Goal: Information Seeking & Learning: Learn about a topic

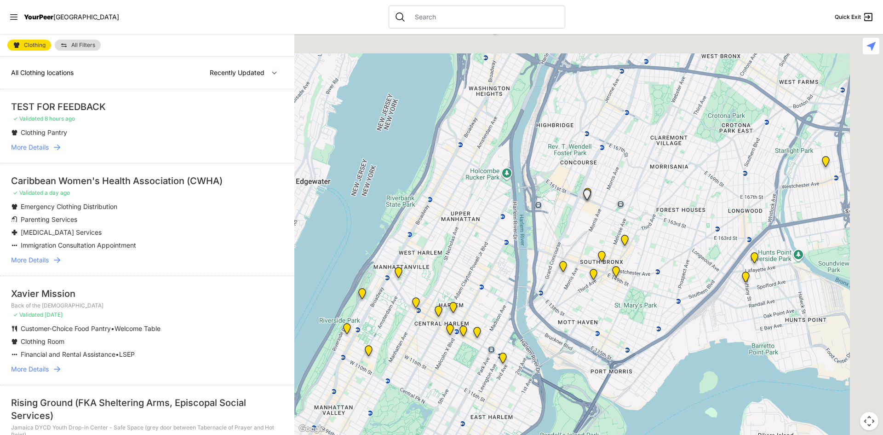
drag, startPoint x: 749, startPoint y: 134, endPoint x: 498, endPoint y: 405, distance: 369.9
click at [498, 405] on div at bounding box center [588, 234] width 589 height 400
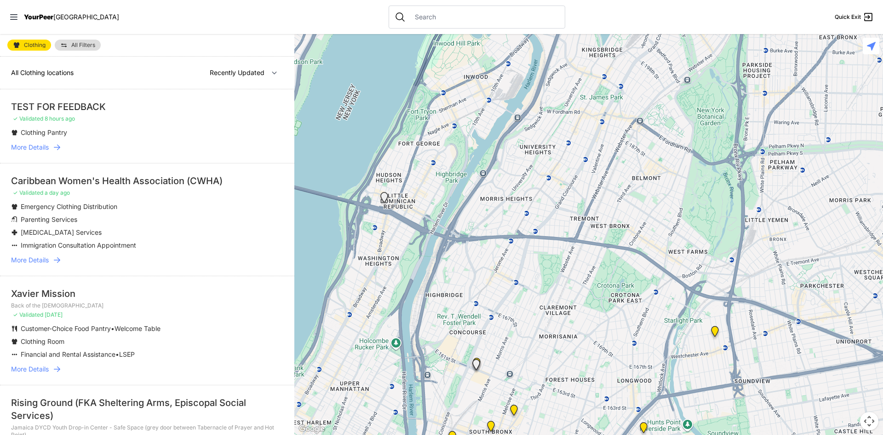
drag, startPoint x: 674, startPoint y: 151, endPoint x: 581, endPoint y: 292, distance: 168.6
click at [581, 292] on div at bounding box center [588, 234] width 589 height 400
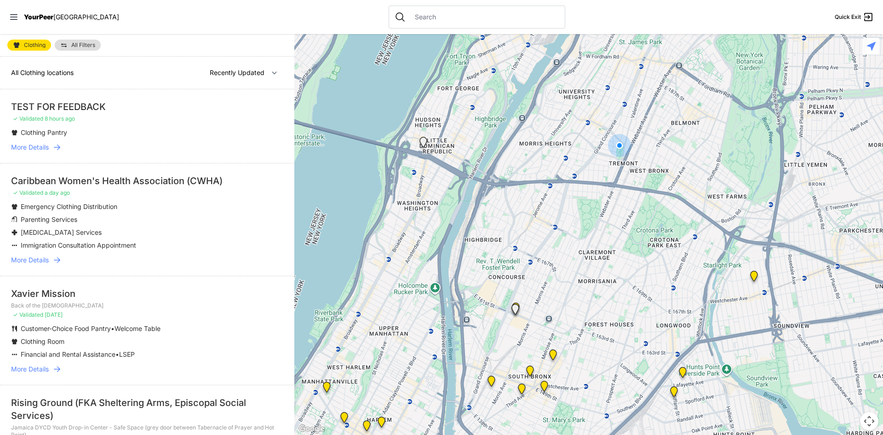
select select "nearby"
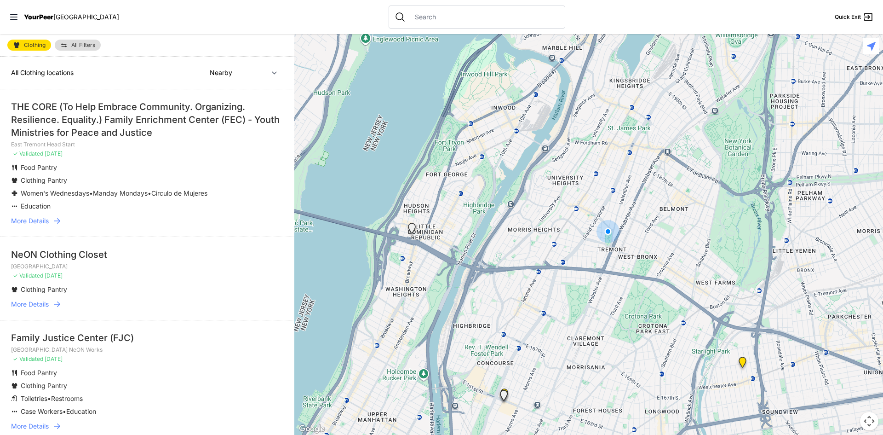
drag, startPoint x: 613, startPoint y: 193, endPoint x: 592, endPoint y: 317, distance: 126.5
click at [592, 317] on div at bounding box center [588, 234] width 589 height 400
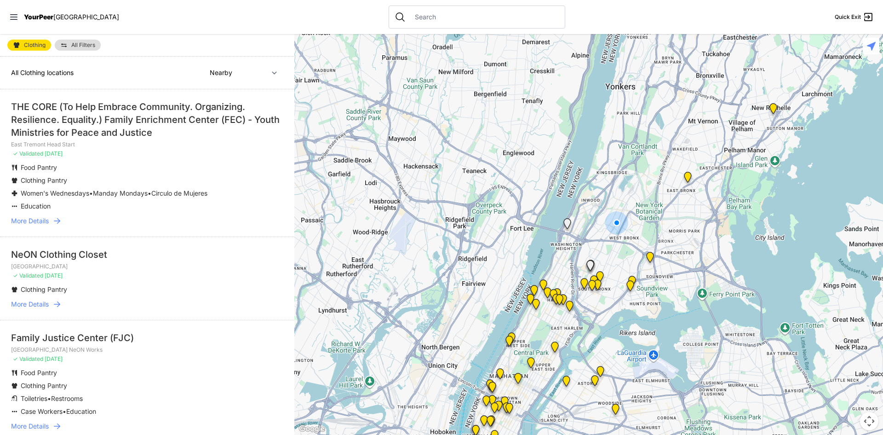
click at [686, 178] on img at bounding box center [687, 179] width 19 height 22
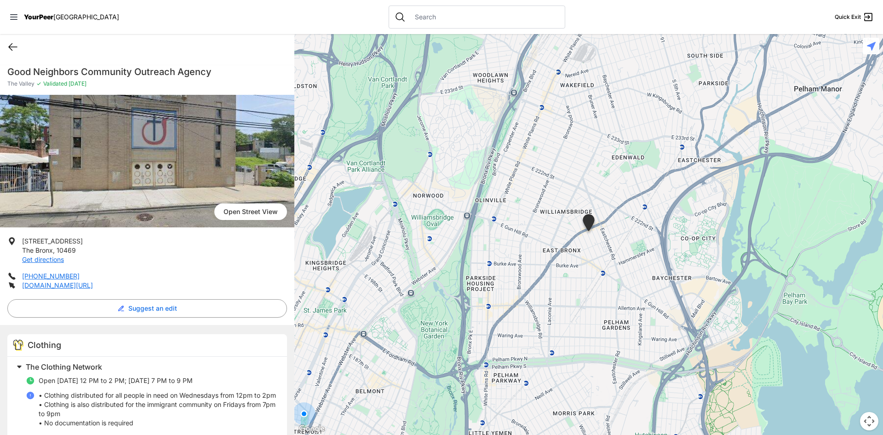
click at [9, 48] on icon at bounding box center [12, 46] width 11 height 11
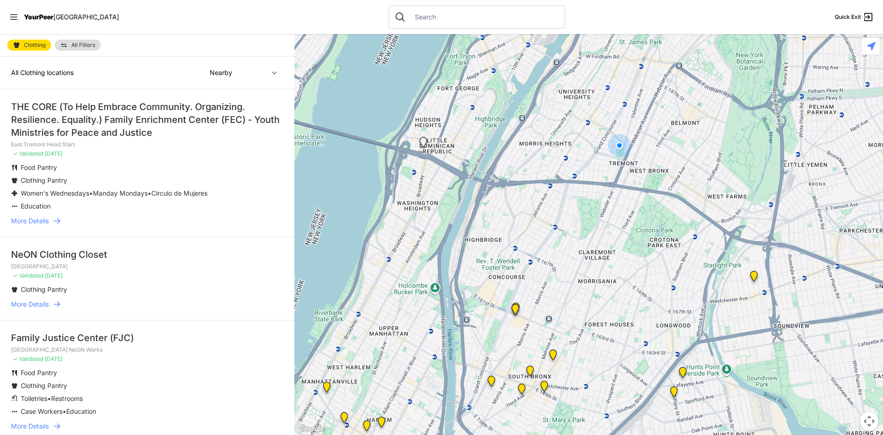
click at [516, 303] on img "South Bronx NeON Works" at bounding box center [515, 311] width 19 height 22
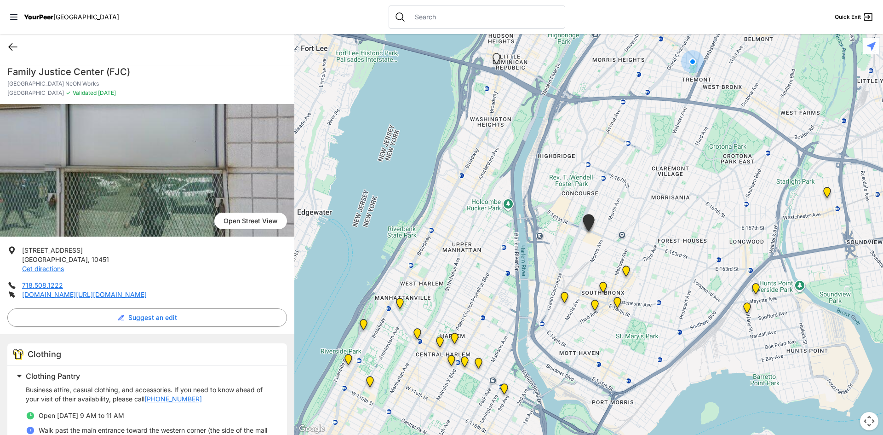
click at [13, 47] on icon at bounding box center [12, 46] width 11 height 11
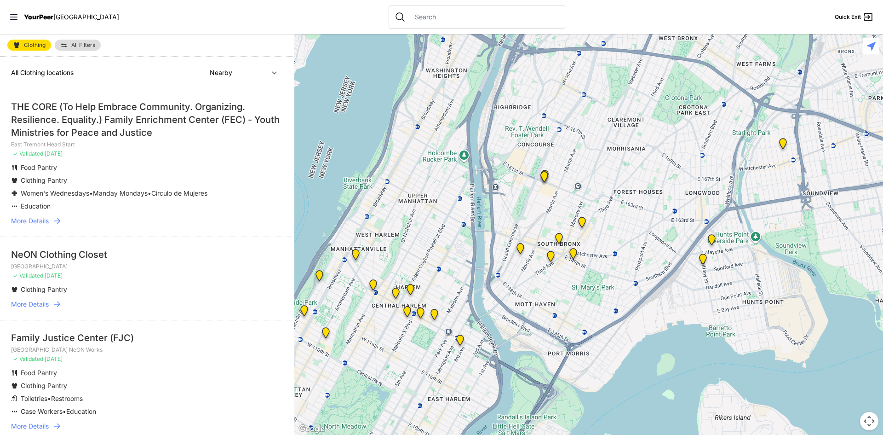
drag, startPoint x: 605, startPoint y: 355, endPoint x: 635, endPoint y: 219, distance: 138.9
click at [635, 219] on div at bounding box center [588, 234] width 589 height 400
click at [580, 219] on img "Bronx Youth Center (BYC)" at bounding box center [581, 223] width 19 height 22
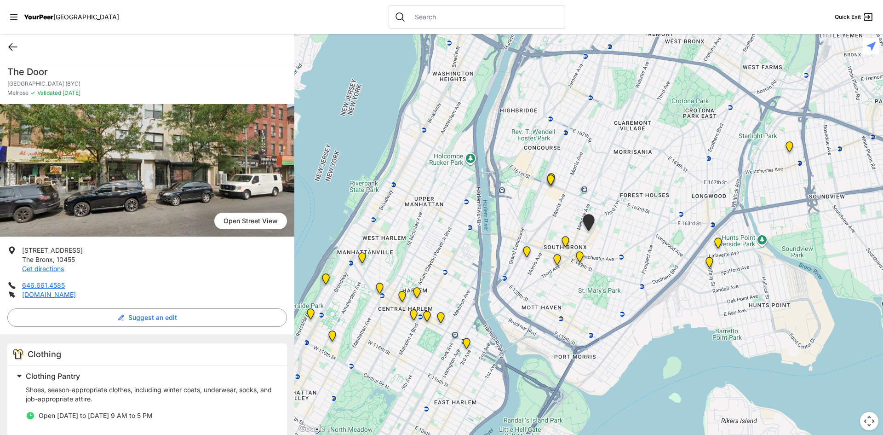
click at [13, 46] on icon at bounding box center [12, 46] width 11 height 11
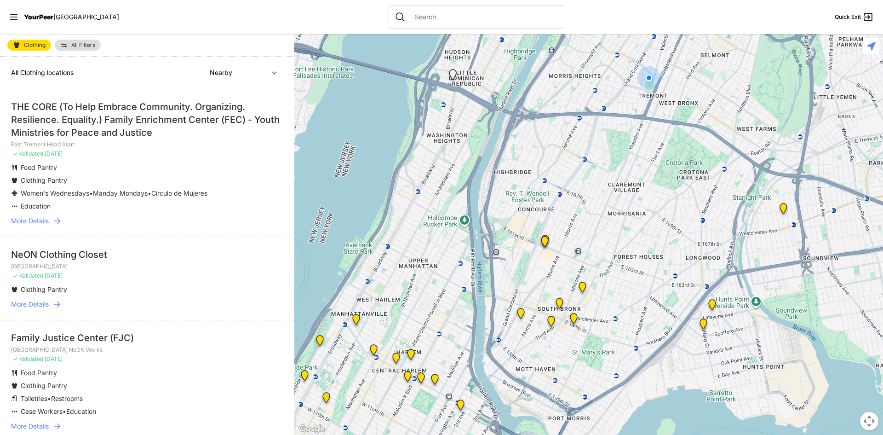
drag, startPoint x: 633, startPoint y: 316, endPoint x: 682, endPoint y: 192, distance: 133.7
click at [682, 192] on div at bounding box center [588, 234] width 589 height 400
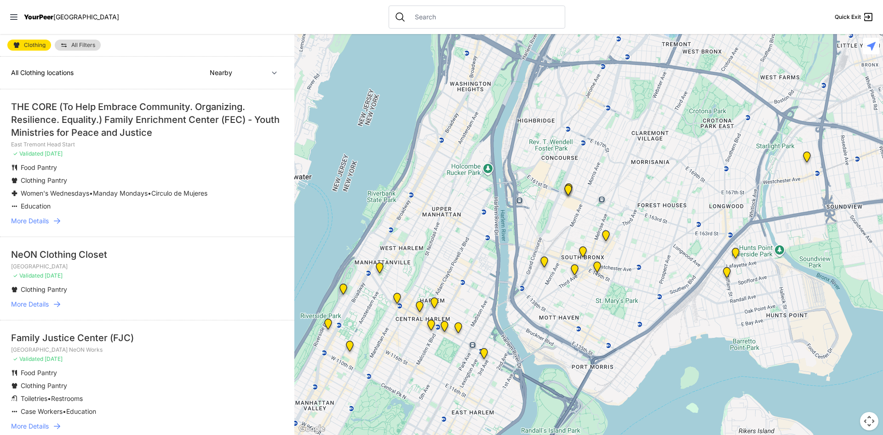
click at [596, 266] on img "The Bronx Pride Center" at bounding box center [597, 268] width 19 height 22
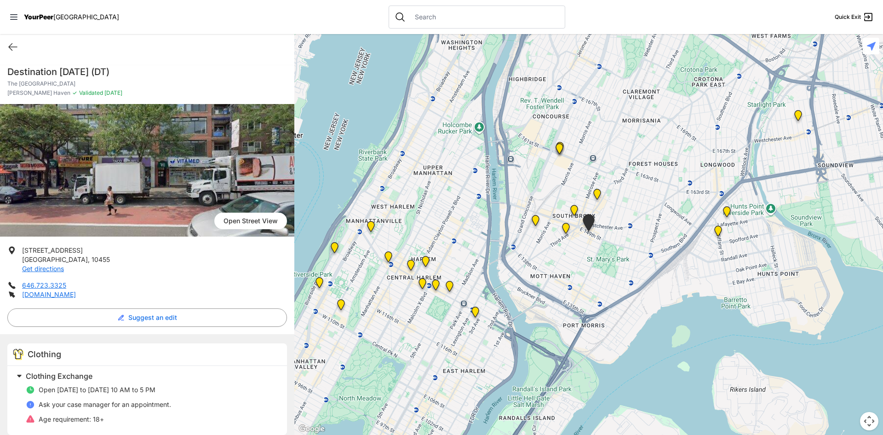
click at [566, 223] on img at bounding box center [565, 230] width 19 height 22
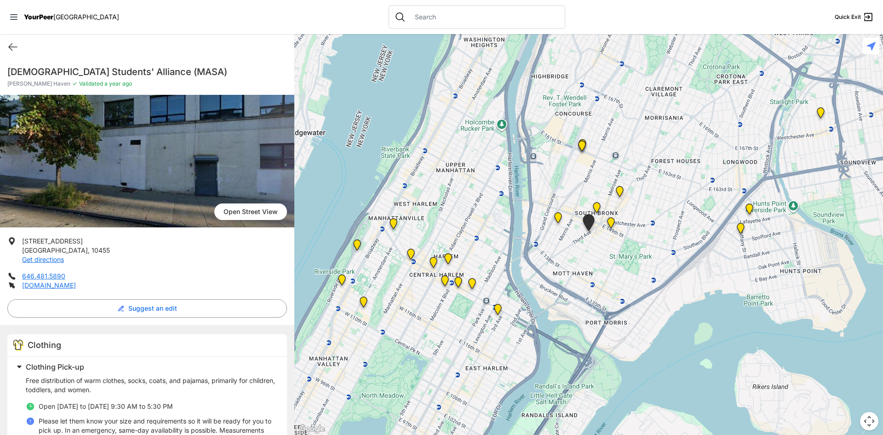
click at [596, 206] on img "The Bronx" at bounding box center [596, 209] width 19 height 22
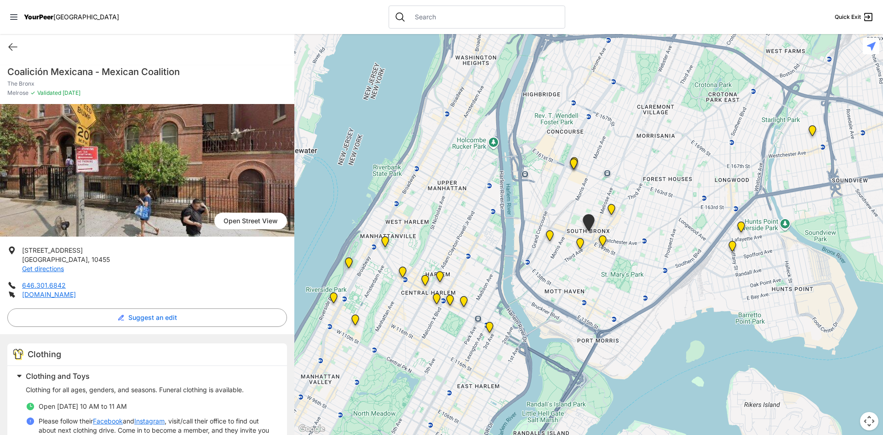
click at [549, 233] on img "Harm Reduction Center" at bounding box center [549, 237] width 19 height 22
